Goal: Task Accomplishment & Management: Manage account settings

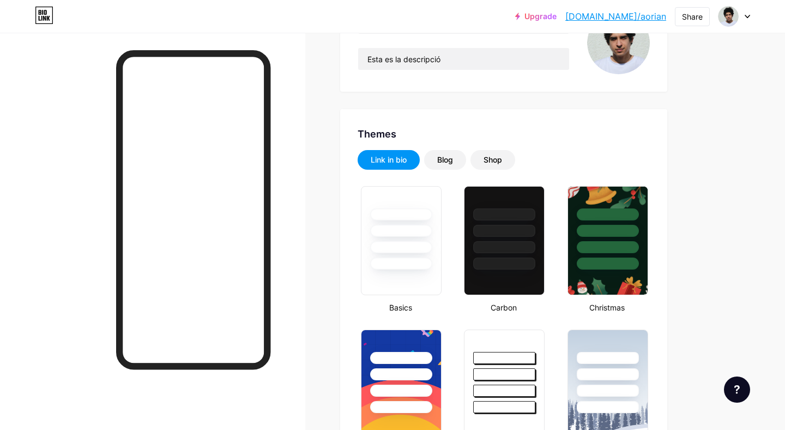
type input "#222222"
type input "#ffffff"
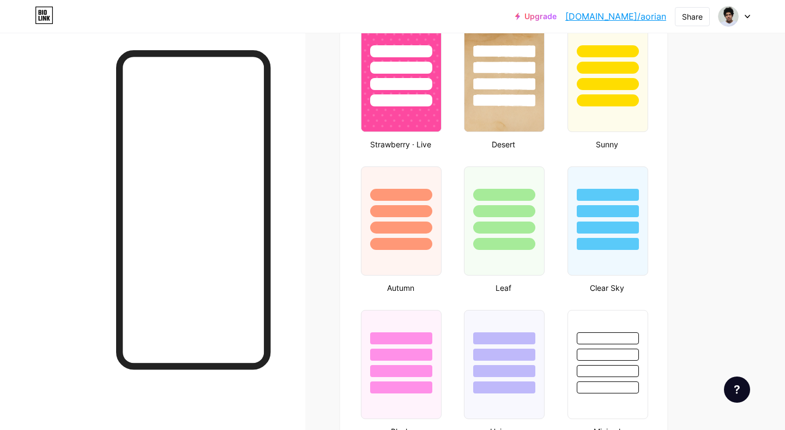
scroll to position [852, 0]
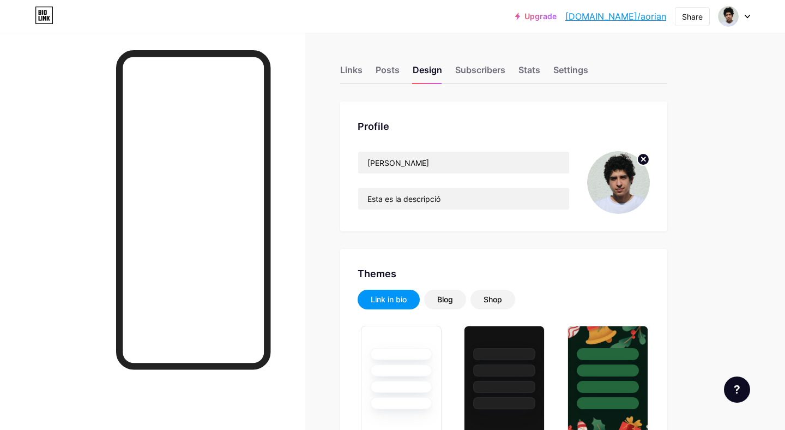
type input "#222222"
type input "#ffffff"
